Goal: Task Accomplishment & Management: Use online tool/utility

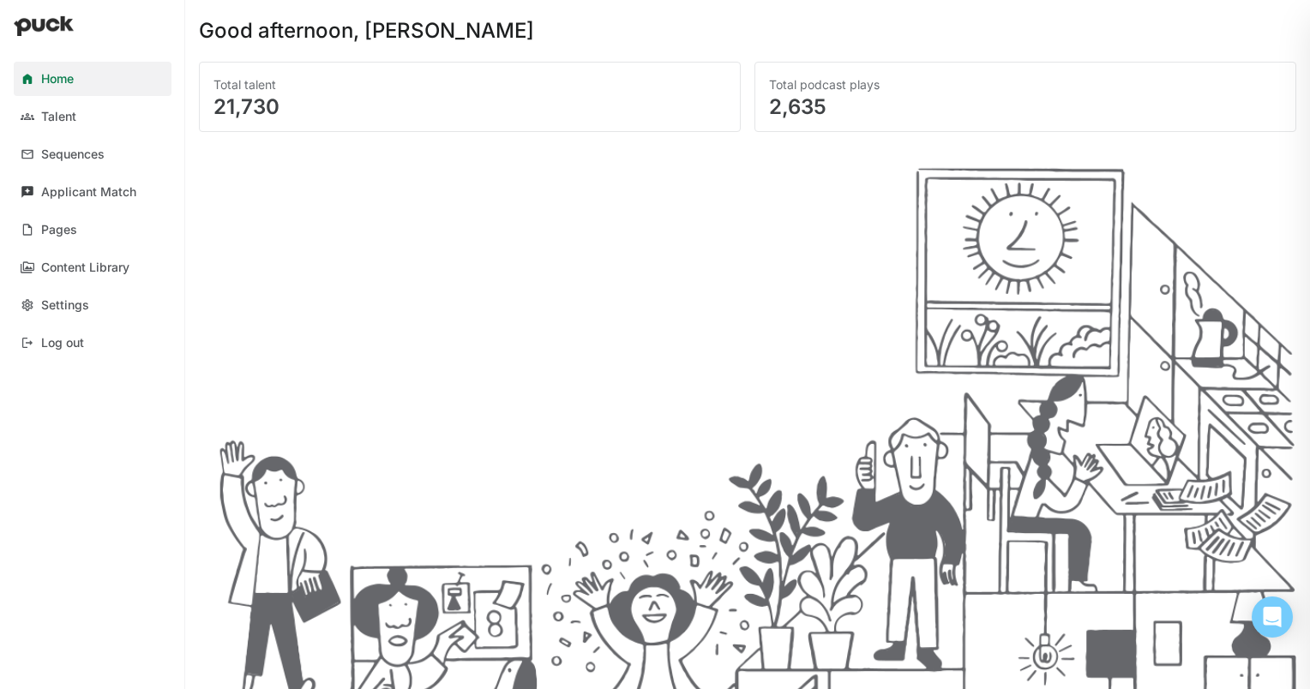
click at [61, 195] on div "Applicant Match" at bounding box center [88, 192] width 95 height 15
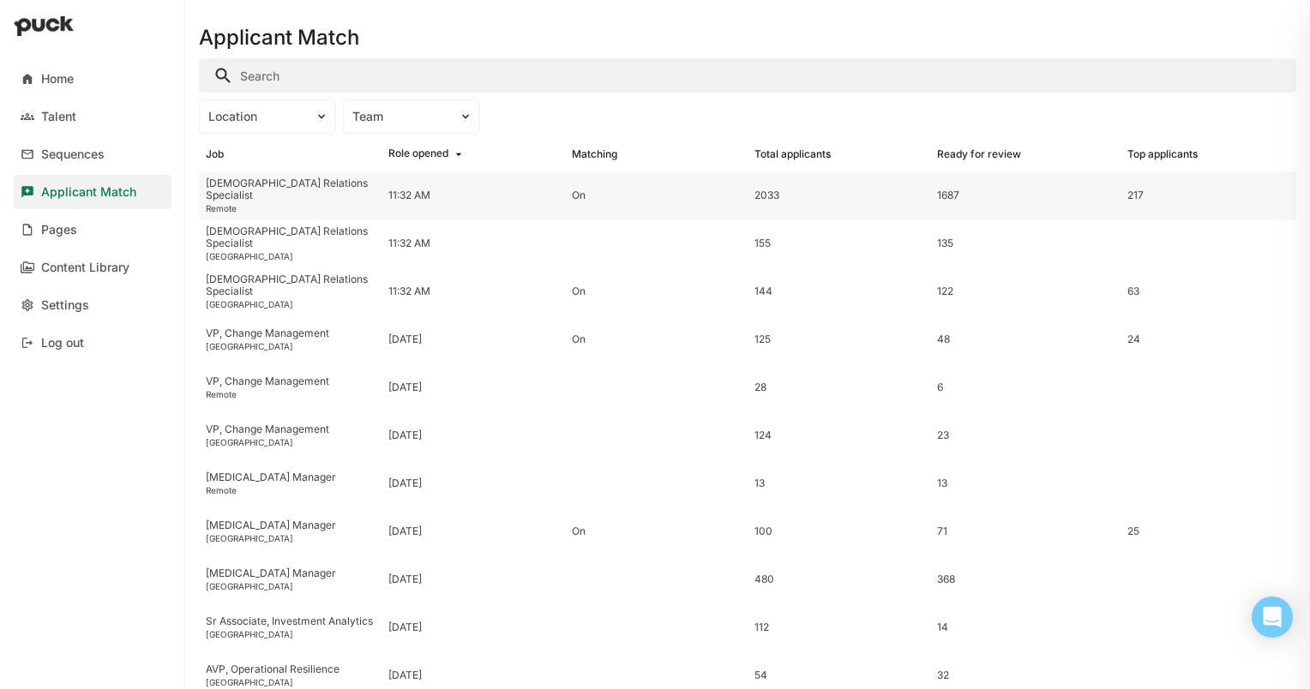
click at [1127, 195] on div "217" at bounding box center [1135, 195] width 16 height 12
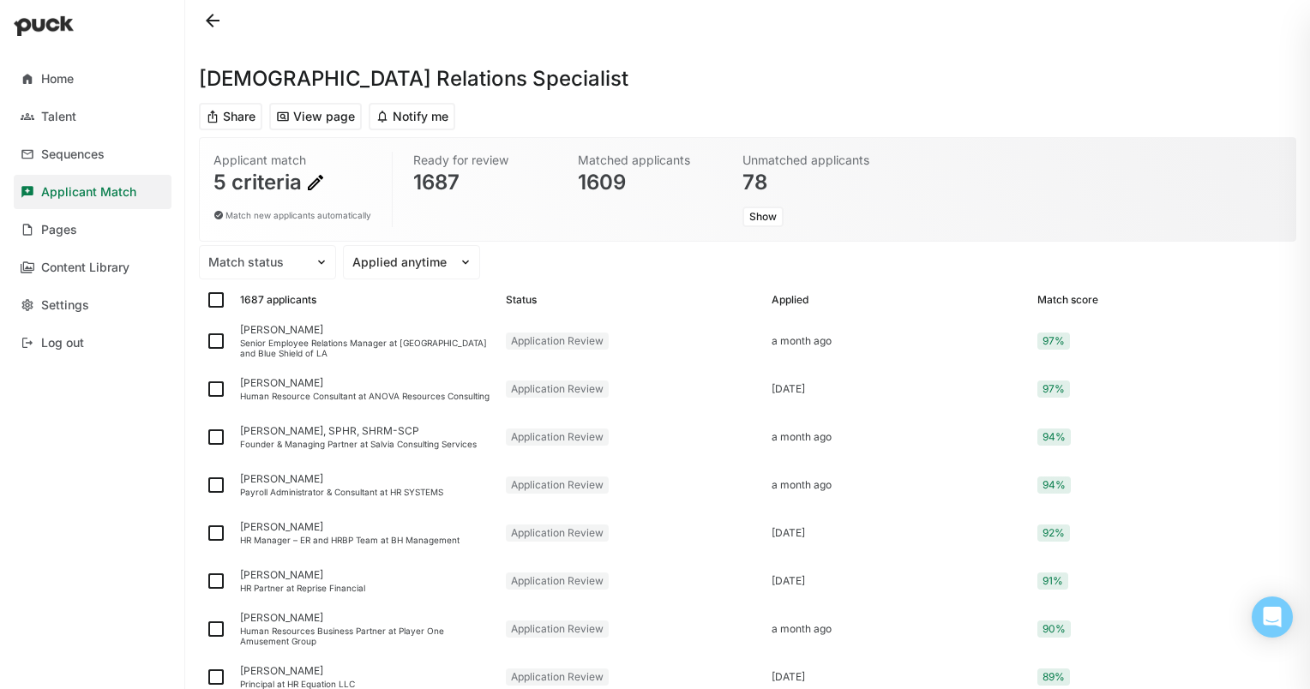
click at [766, 218] on button "Show" at bounding box center [762, 217] width 41 height 21
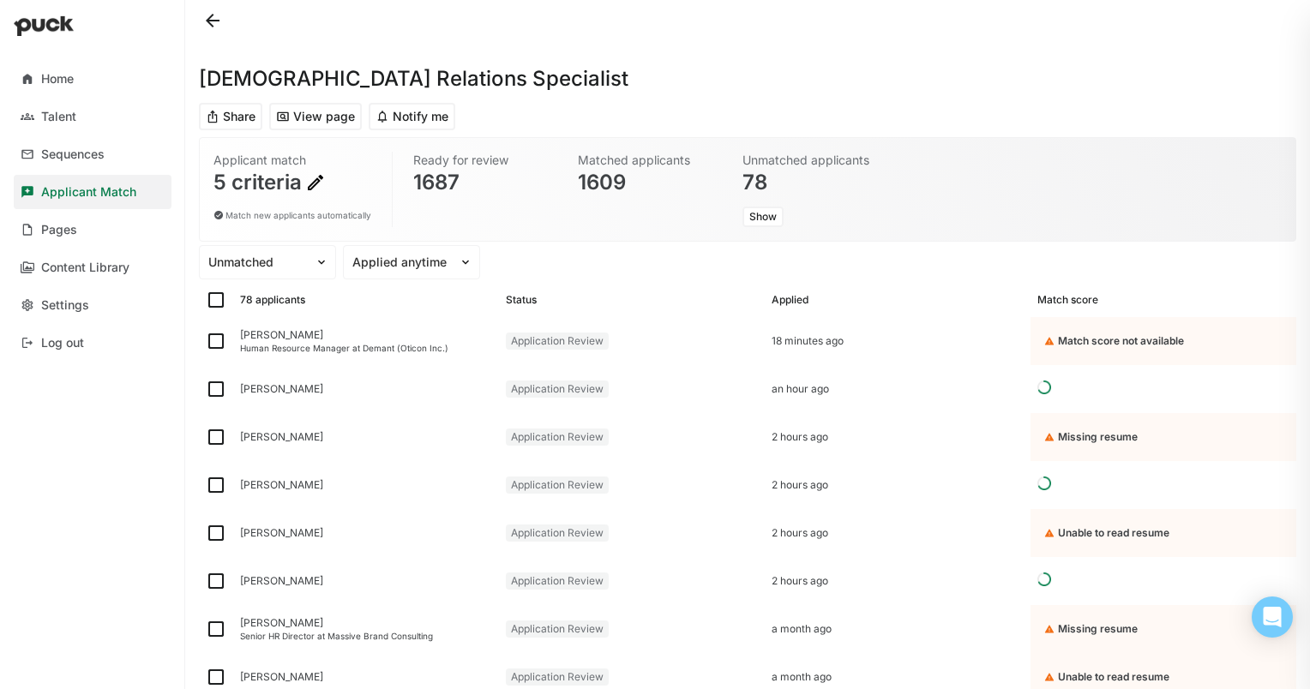
click at [313, 177] on img at bounding box center [315, 182] width 21 height 21
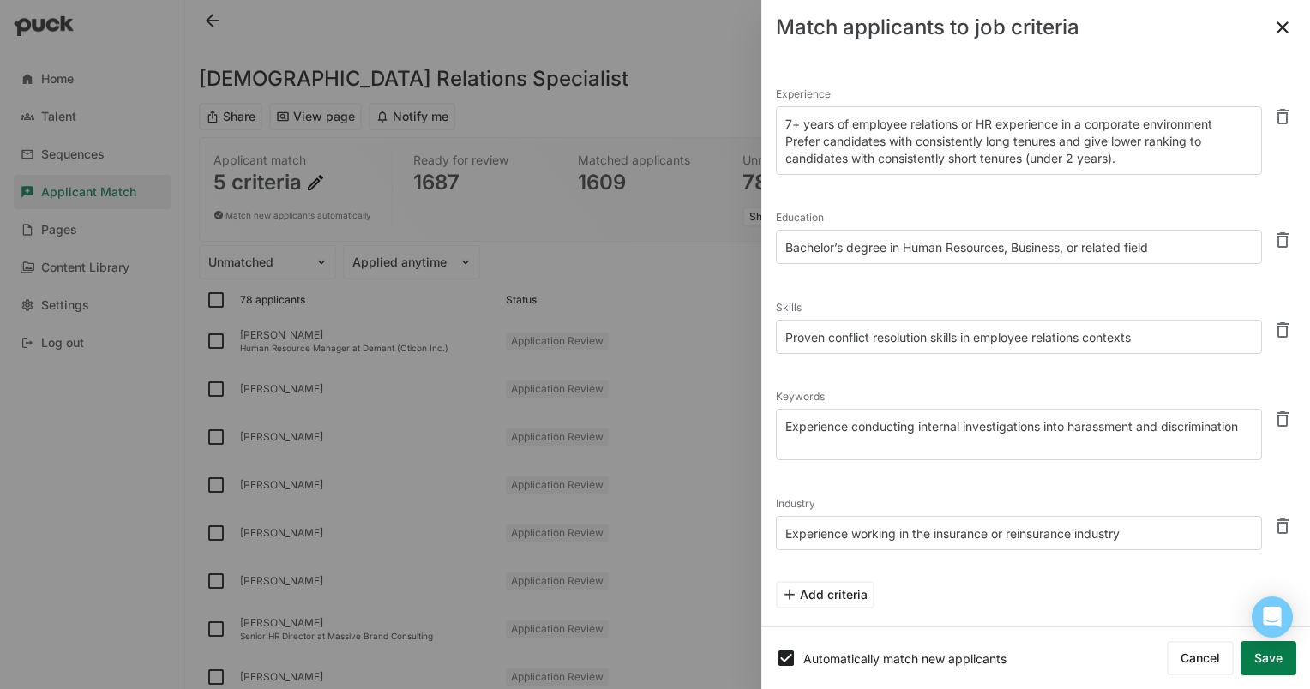
click at [901, 442] on textarea "Experience conducting internal investigations into harassment and discrimination" at bounding box center [1019, 434] width 486 height 51
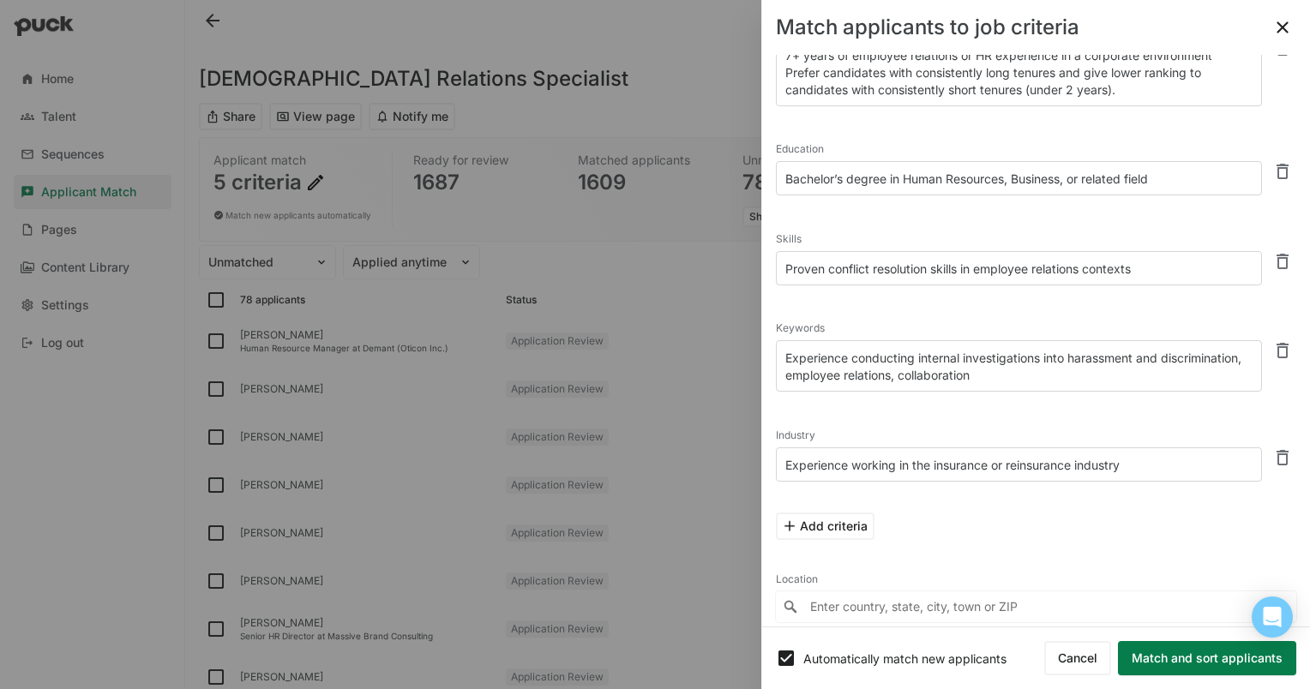
scroll to position [98, 0]
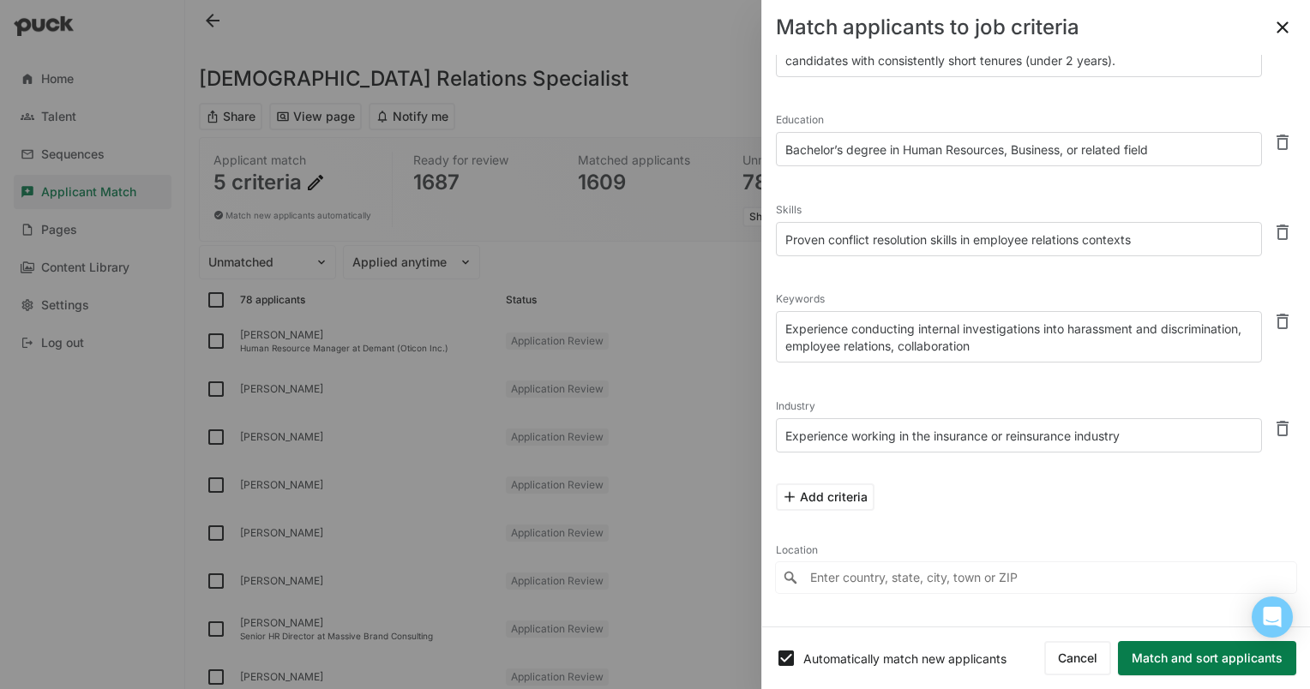
type textarea "Experience conducting internal investigations into harassment and discriminatio…"
click at [1169, 654] on button "Match and sort applicants" at bounding box center [1207, 658] width 178 height 34
click at [1196, 654] on button "Match and sort applicants" at bounding box center [1207, 658] width 178 height 34
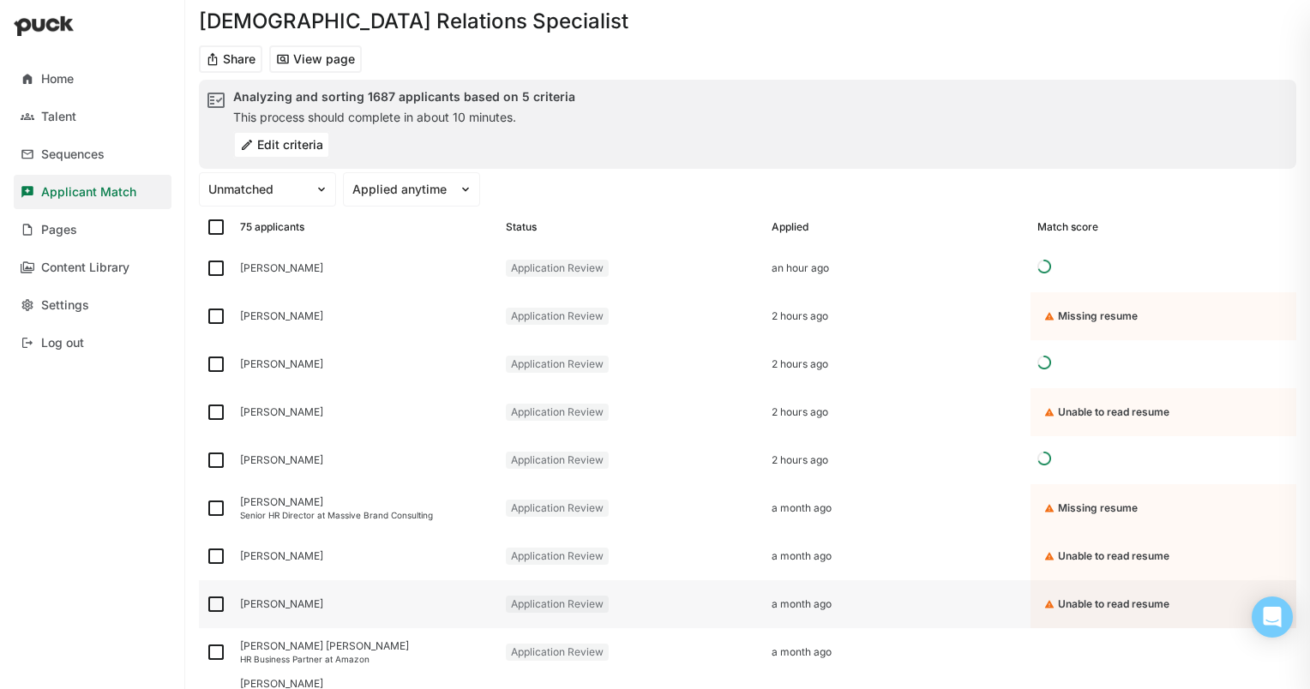
scroll to position [0, 0]
